Goal: Information Seeking & Learning: Learn about a topic

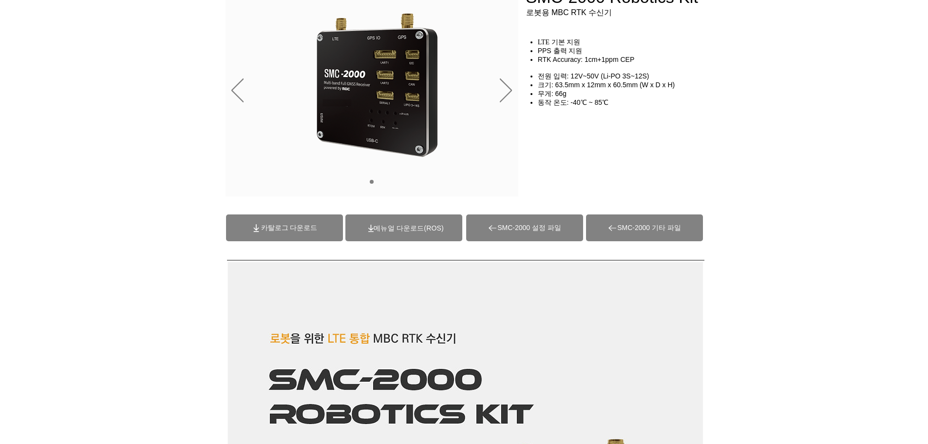
scroll to position [97, 0]
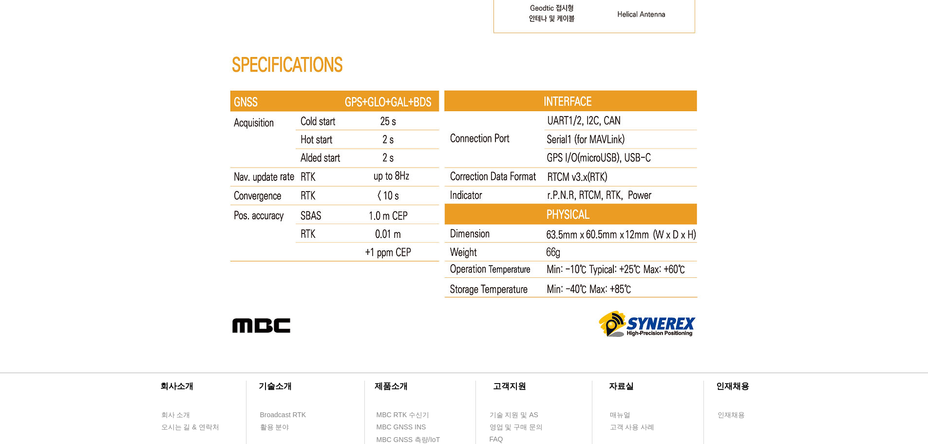
scroll to position [5235, 0]
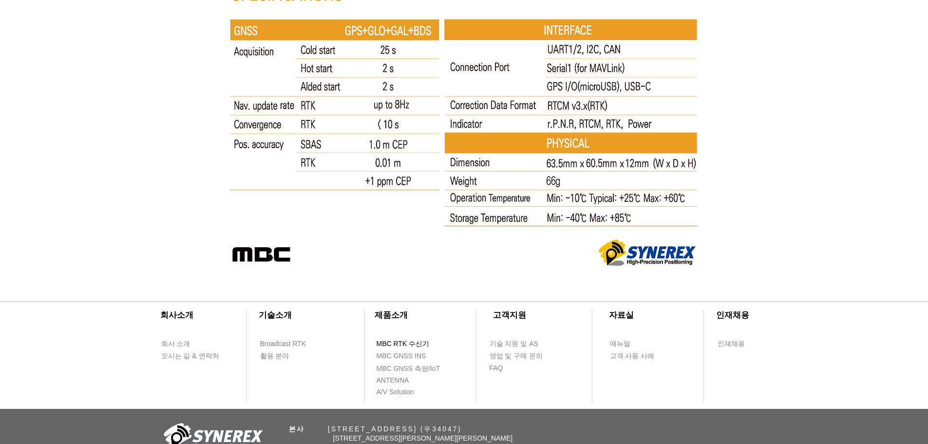
click at [420, 344] on span "MBC RTK 수신기" at bounding box center [403, 344] width 53 height 10
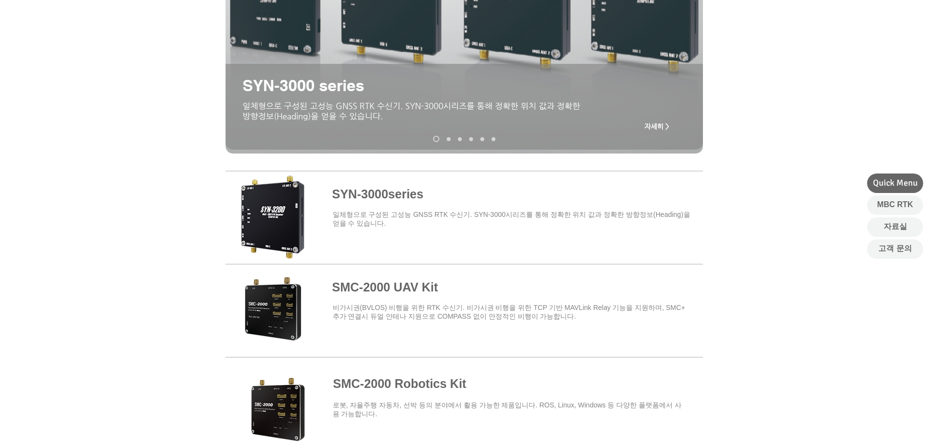
scroll to position [390, 0]
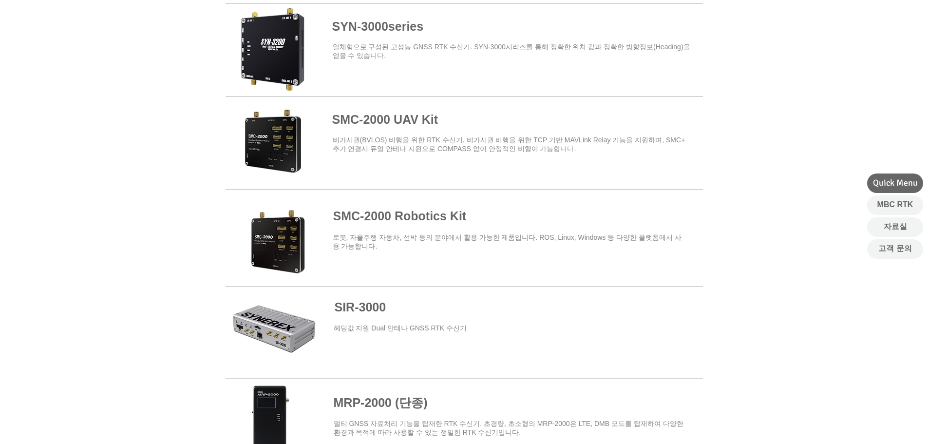
click at [424, 113] on span at bounding box center [465, 140] width 478 height 85
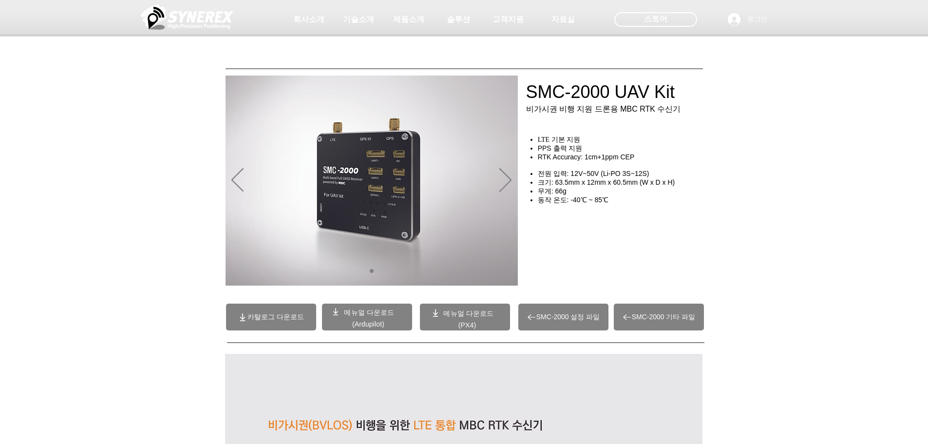
click at [833, 186] on div "main content" at bounding box center [464, 221] width 928 height 145
